Goal: Information Seeking & Learning: Learn about a topic

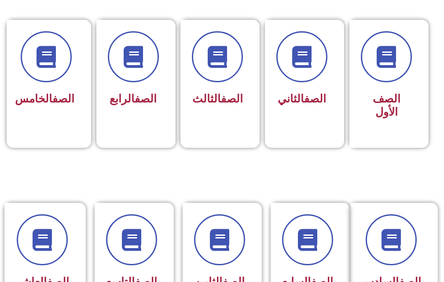
scroll to position [247, 0]
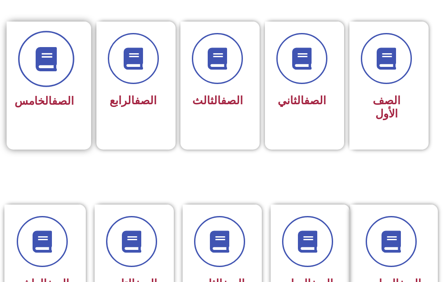
click at [36, 70] on span at bounding box center [46, 59] width 56 height 56
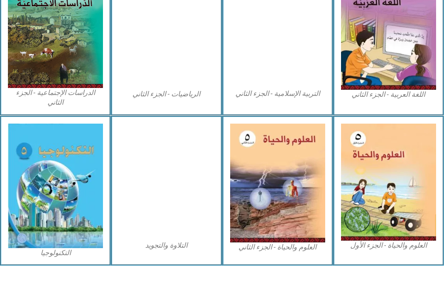
scroll to position [513, 0]
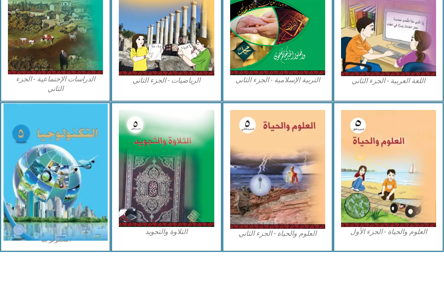
click at [55, 148] on img at bounding box center [55, 172] width 105 height 137
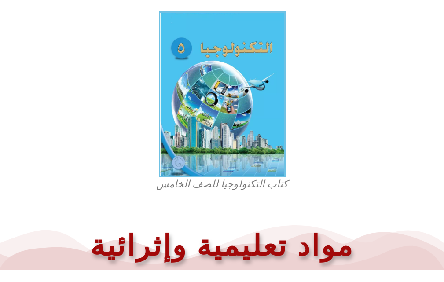
scroll to position [229, 0]
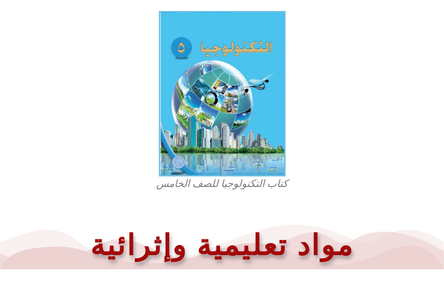
click at [207, 133] on img at bounding box center [222, 94] width 127 height 166
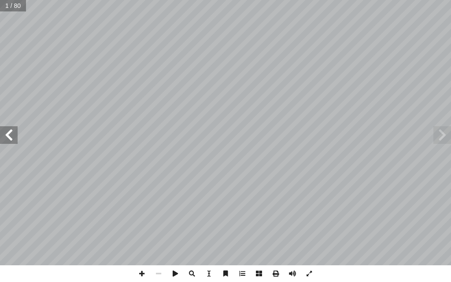
click at [4, 139] on span at bounding box center [9, 135] width 18 height 18
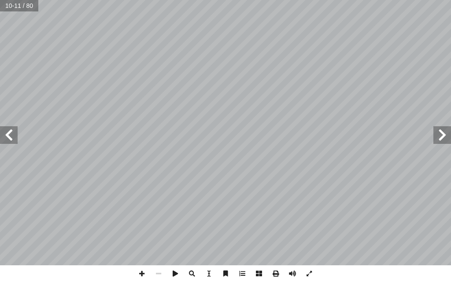
click at [4, 139] on span at bounding box center [9, 135] width 18 height 18
click at [436, 140] on span at bounding box center [442, 135] width 18 height 18
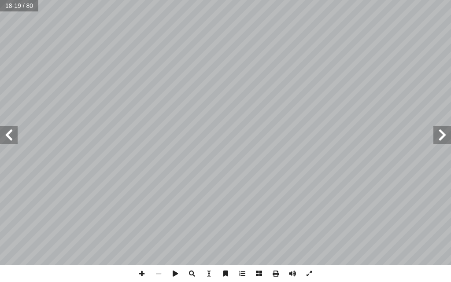
click at [436, 140] on span at bounding box center [442, 135] width 18 height 18
